Goal: Task Accomplishment & Management: Use online tool/utility

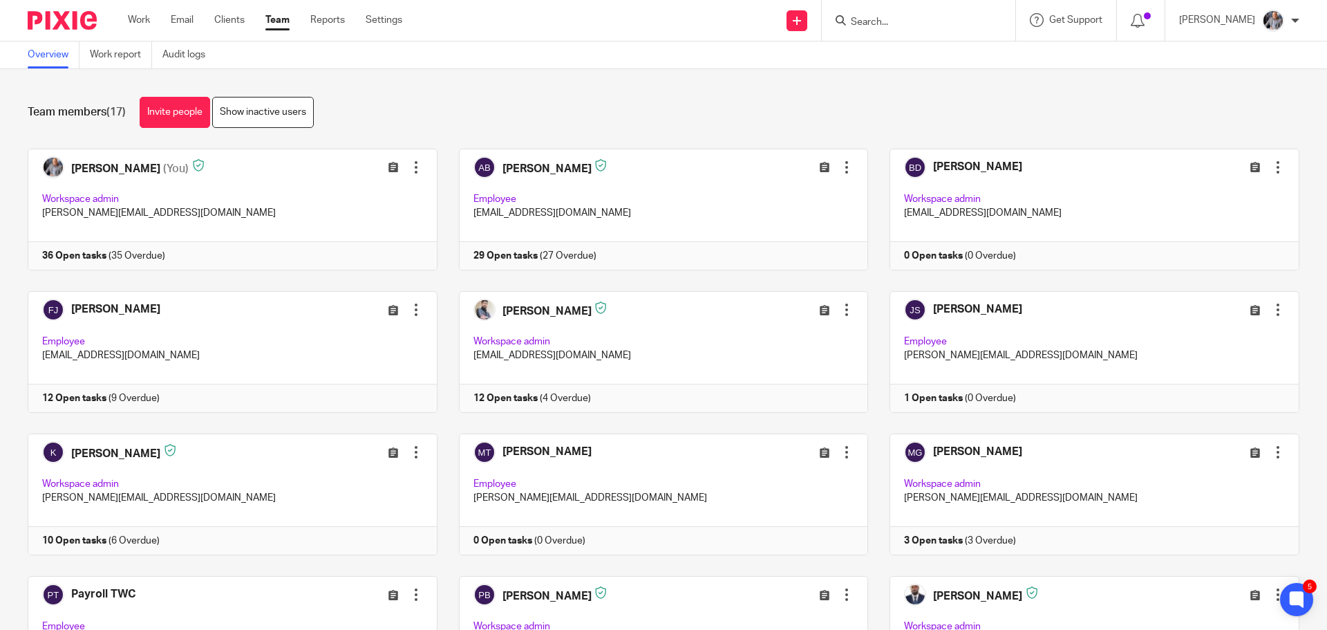
click at [898, 21] on input "Search" at bounding box center [911, 23] width 124 height 12
type input "must"
click at [942, 57] on link at bounding box center [964, 54] width 234 height 21
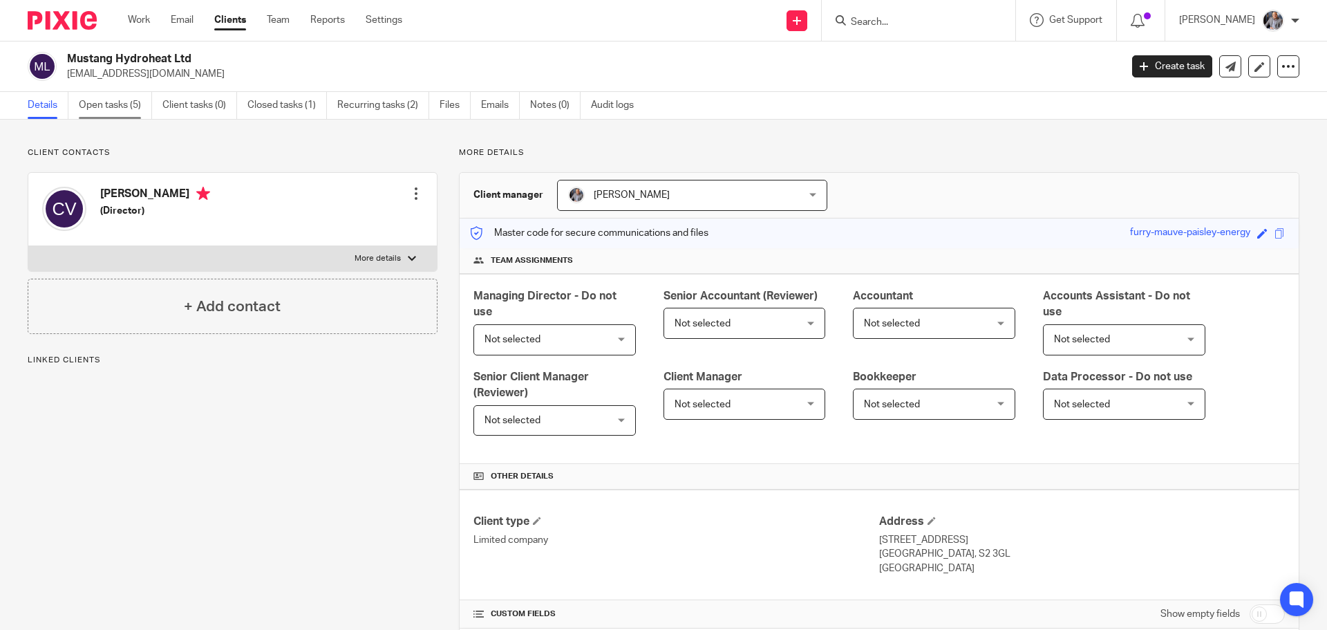
click at [104, 106] on link "Open tasks (5)" at bounding box center [115, 105] width 73 height 27
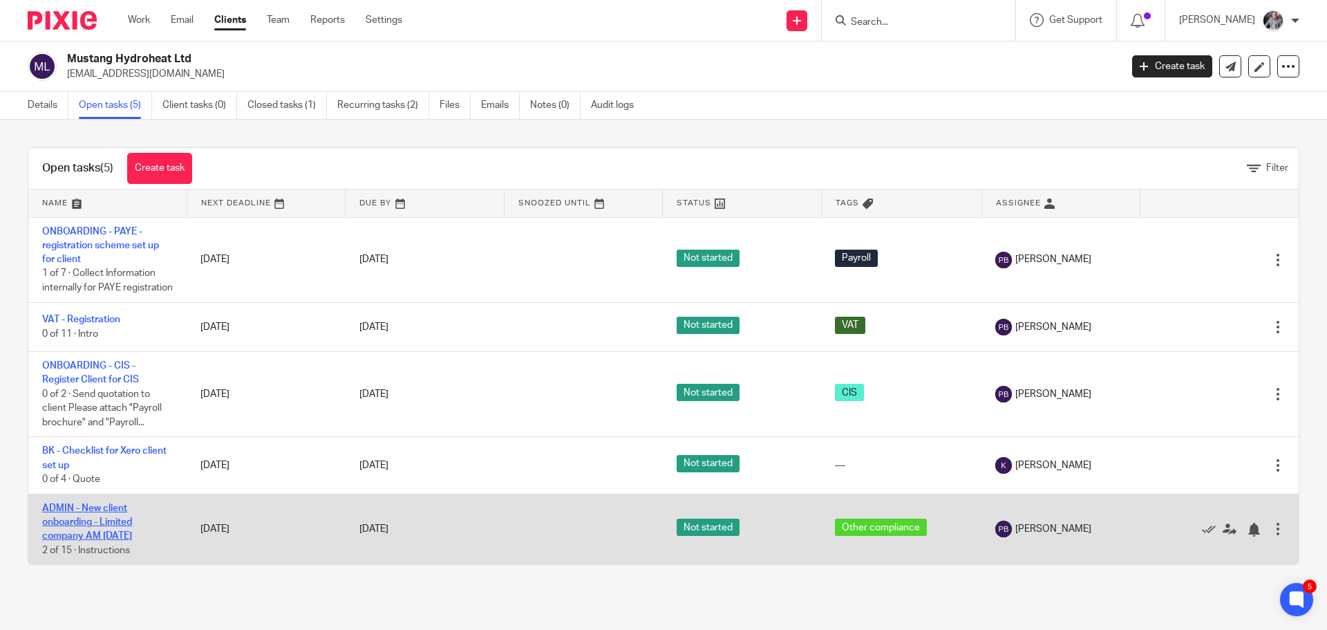
click at [96, 531] on link "ADMIN - New client onboarding - Limited company AM [DATE]" at bounding box center [87, 522] width 90 height 38
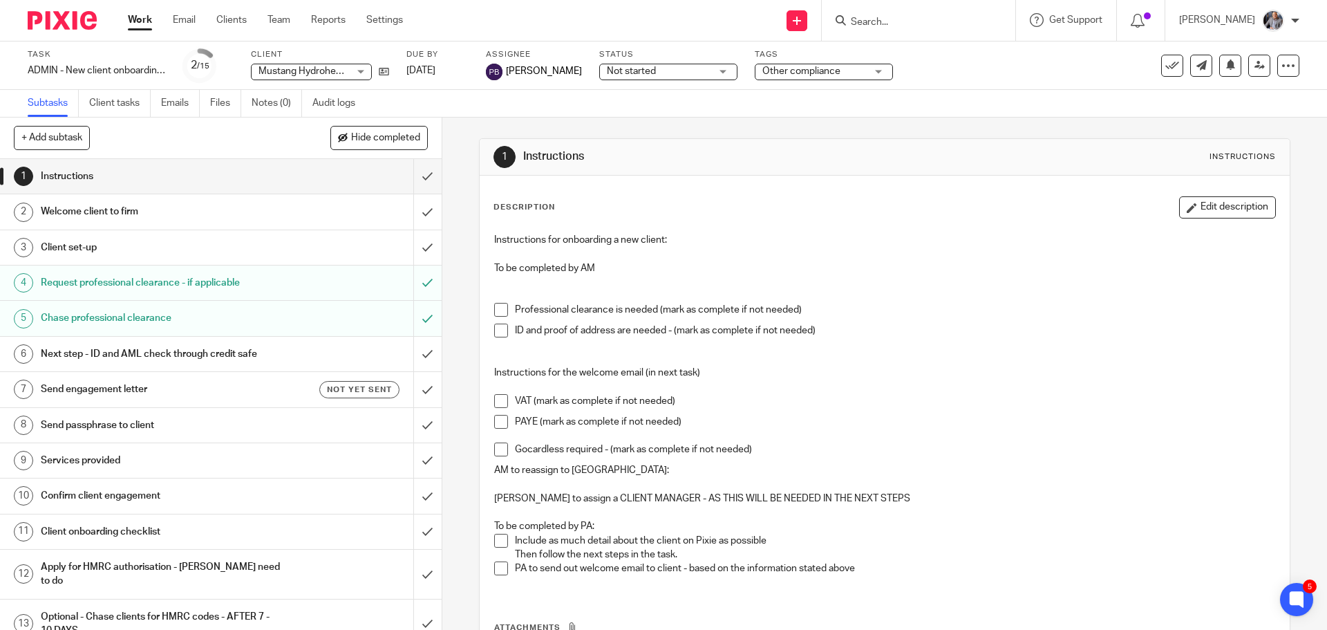
click at [120, 395] on h1 "Send engagement letter" at bounding box center [160, 389] width 239 height 21
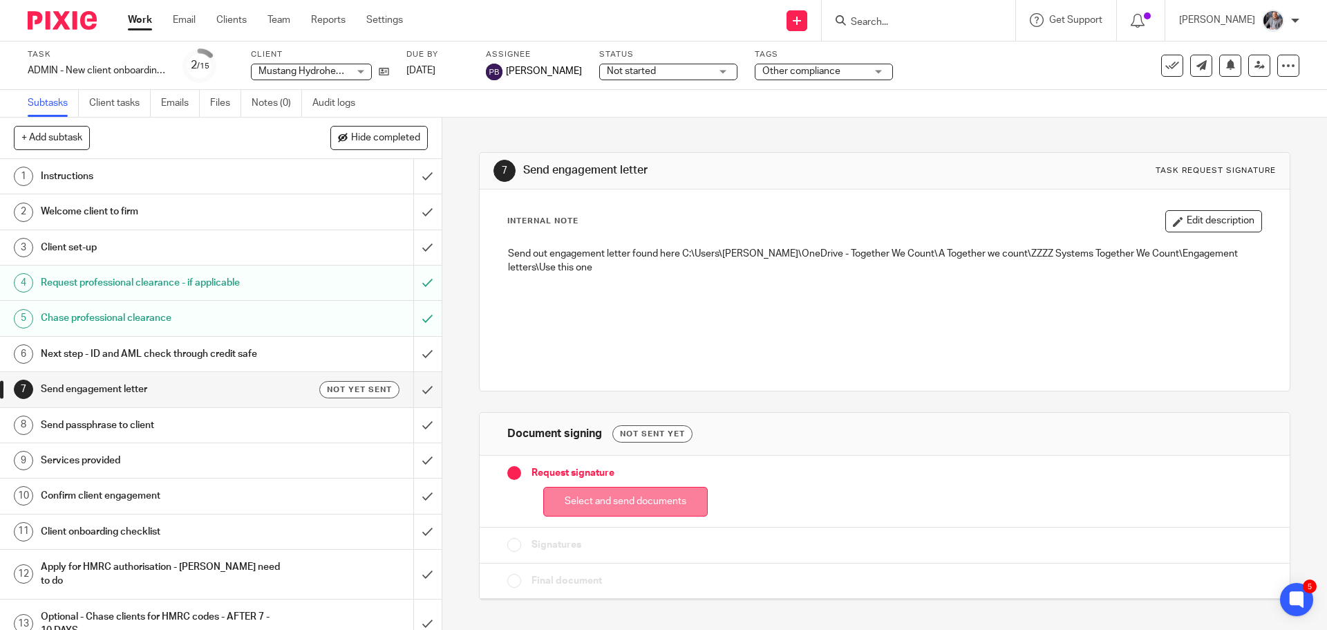
click at [610, 498] on button "Select and send documents" at bounding box center [625, 502] width 164 height 30
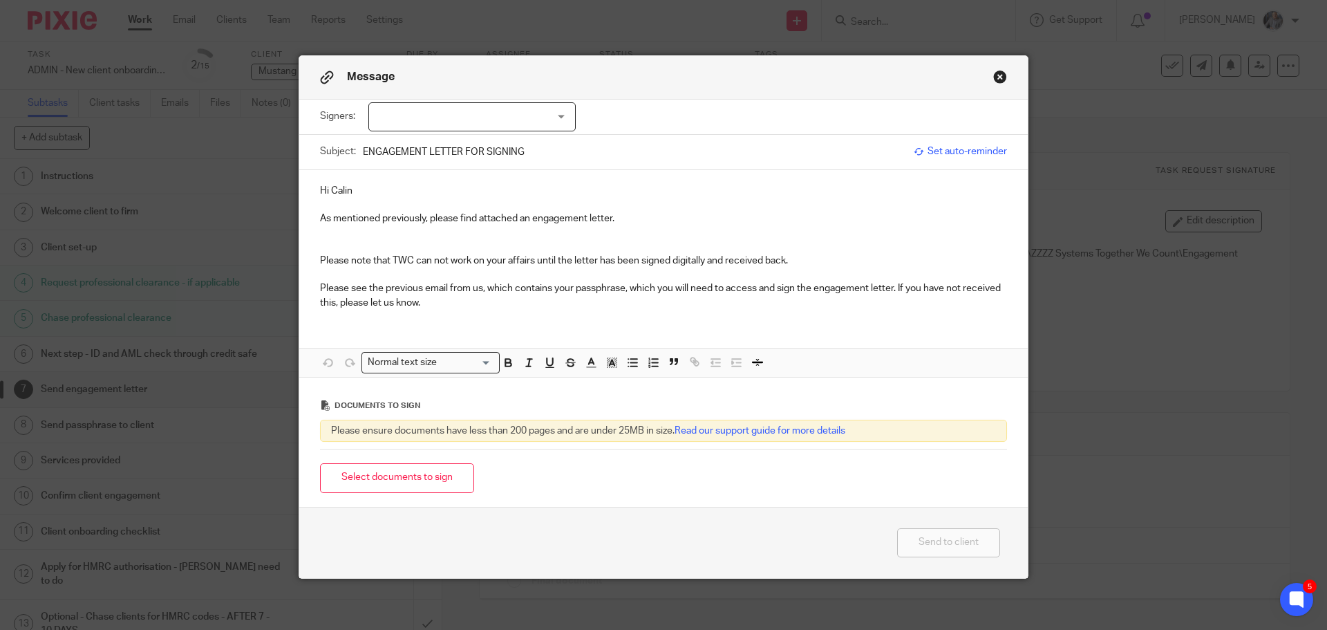
click at [459, 116] on div at bounding box center [471, 116] width 207 height 29
click at [427, 147] on span "[PERSON_NAME]" at bounding box center [426, 145] width 76 height 10
click at [993, 78] on button "Close modal" at bounding box center [1000, 77] width 14 height 14
